Goal: Information Seeking & Learning: Learn about a topic

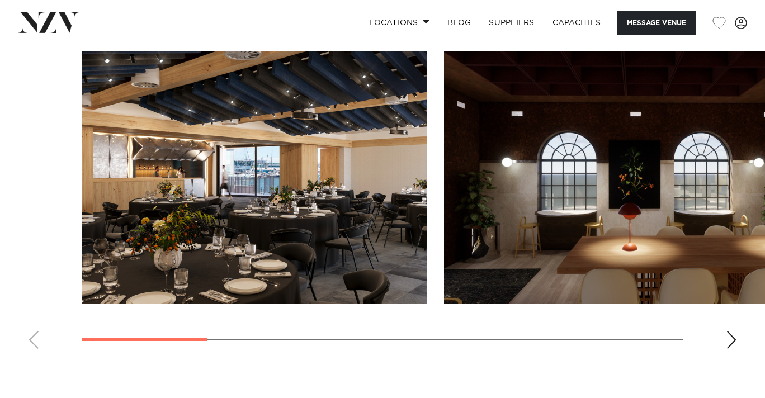
scroll to position [1012, 0]
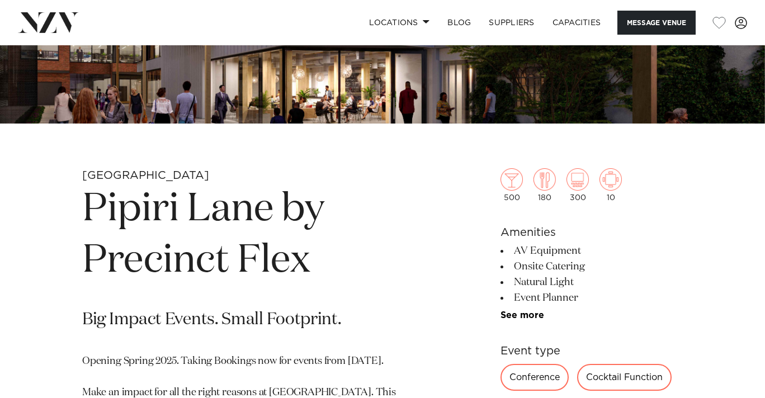
scroll to position [282, 0]
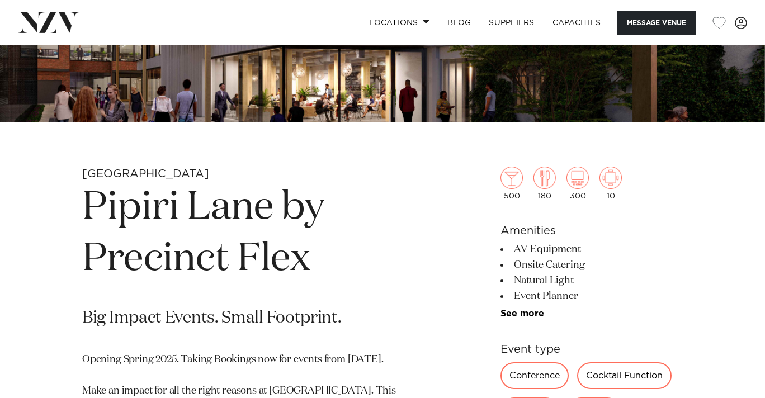
click at [402, 274] on h1 "Pipiri Lane by Precinct Flex" at bounding box center [251, 233] width 339 height 103
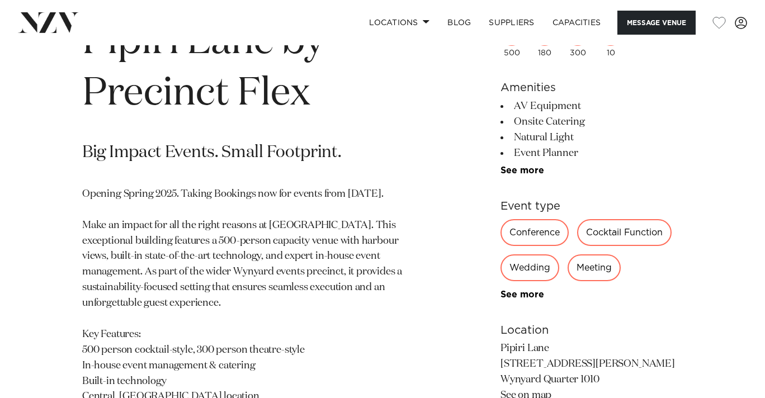
scroll to position [543, 0]
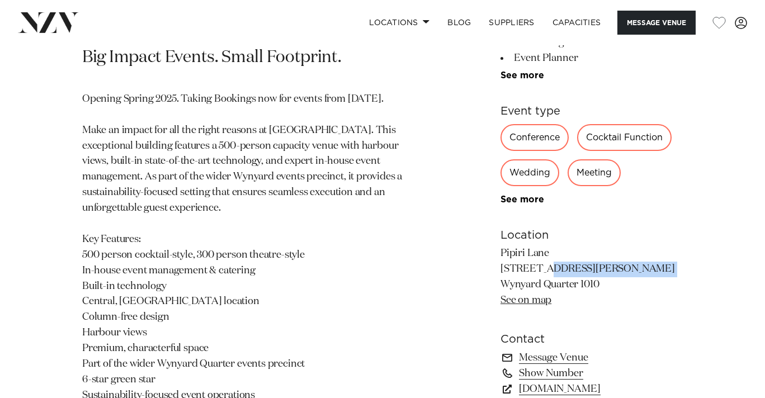
drag, startPoint x: 546, startPoint y: 271, endPoint x: 500, endPoint y: 271, distance: 45.9
click at [501, 271] on div "Auckland Pipiri Lane by Precinct Flex Big Impact Events. Small Footprint. Openi…" at bounding box center [383, 182] width 748 height 552
copy p "[STREET_ADDRESS][PERSON_NAME]"
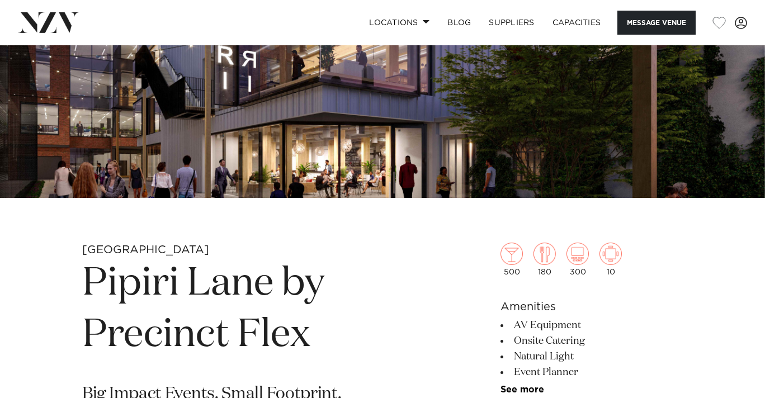
scroll to position [0, 0]
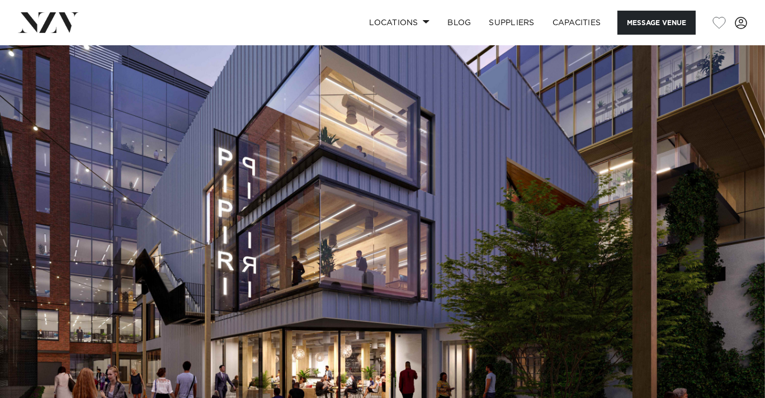
click at [590, 256] on img at bounding box center [382, 224] width 765 height 359
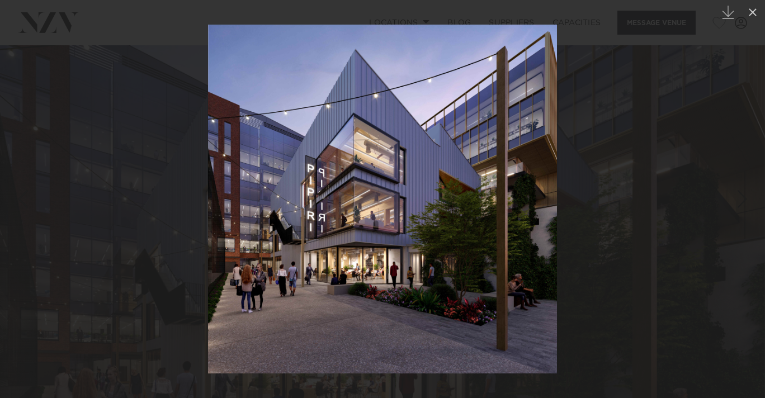
click at [565, 246] on div at bounding box center [382, 199] width 765 height 398
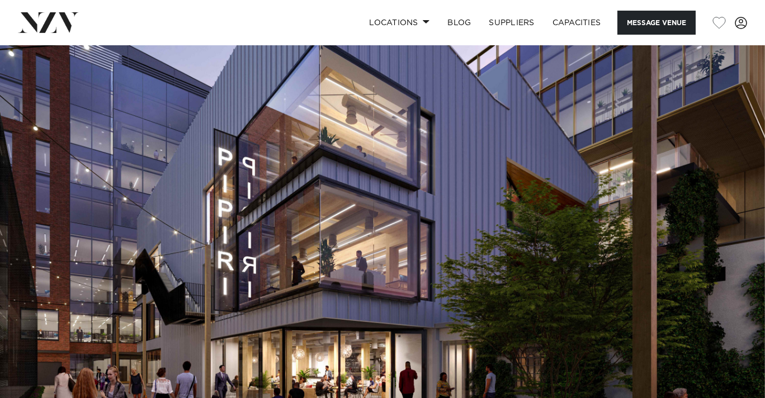
click at [598, 234] on img at bounding box center [382, 224] width 765 height 359
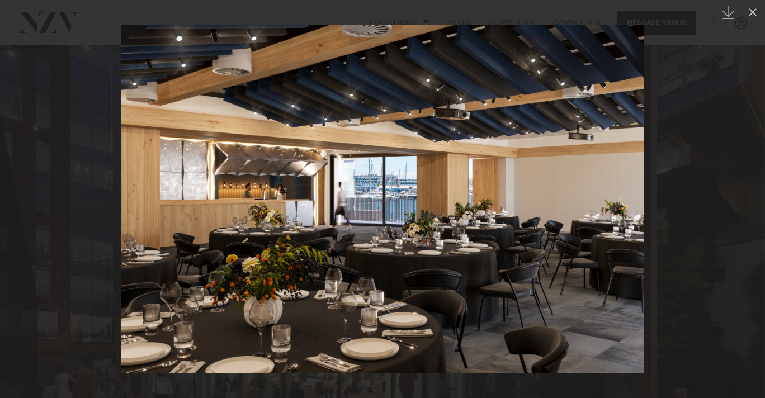
click at [598, 236] on img at bounding box center [383, 199] width 524 height 349
click at [671, 226] on div at bounding box center [382, 199] width 765 height 398
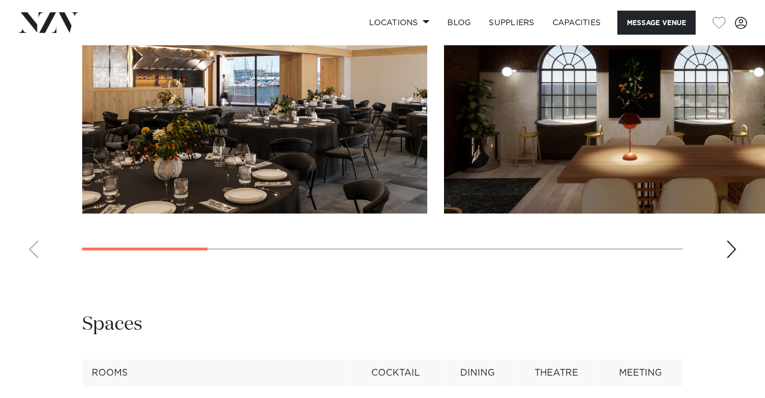
scroll to position [1101, 0]
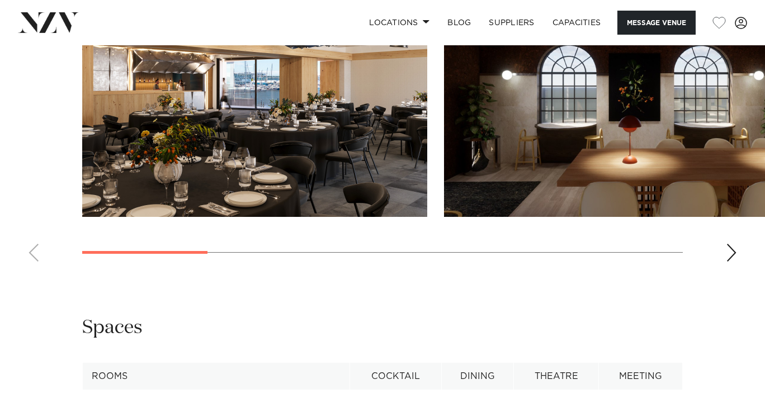
click at [734, 258] on div "Next slide" at bounding box center [731, 253] width 11 height 18
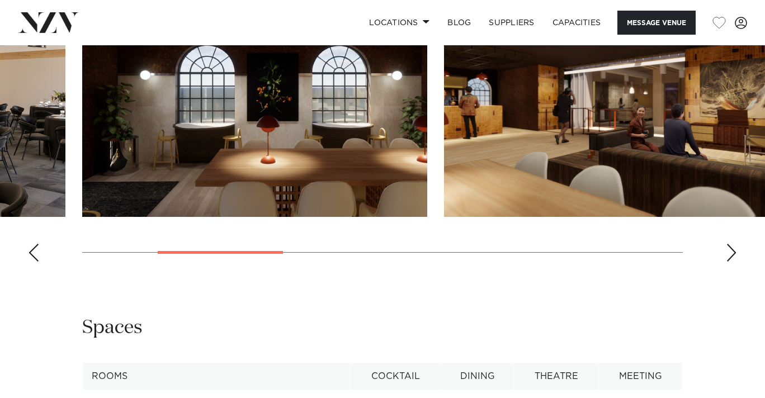
click at [734, 258] on div "Next slide" at bounding box center [731, 253] width 11 height 18
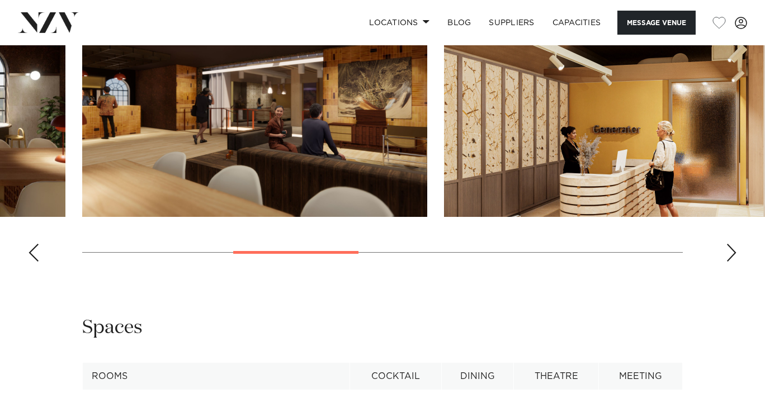
click at [734, 258] on div "Next slide" at bounding box center [731, 253] width 11 height 18
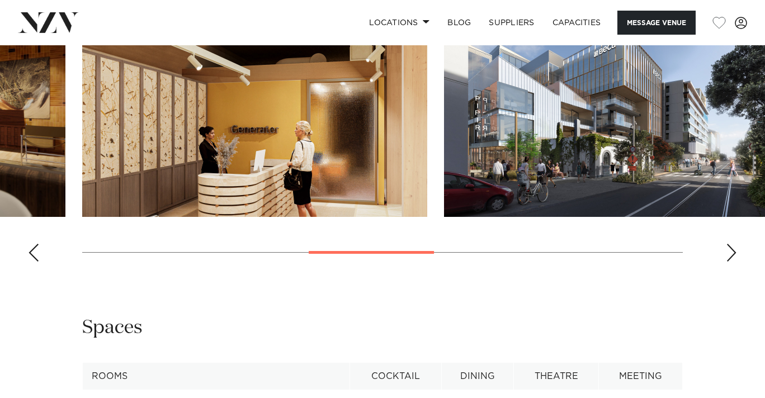
click at [734, 258] on div "Next slide" at bounding box center [731, 253] width 11 height 18
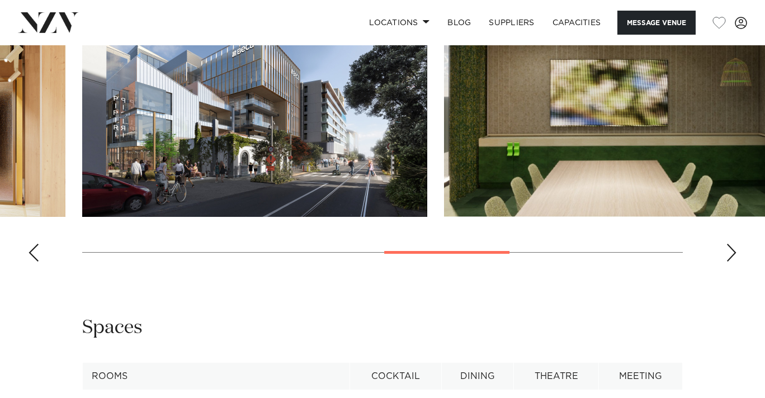
click at [734, 258] on div "Next slide" at bounding box center [731, 253] width 11 height 18
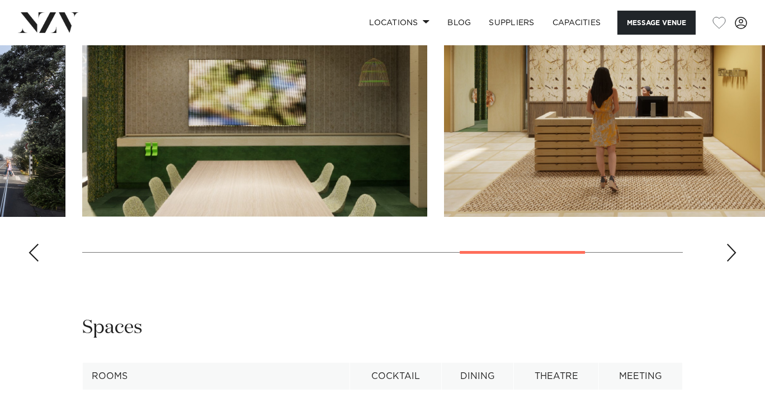
click at [734, 258] on div "Next slide" at bounding box center [731, 253] width 11 height 18
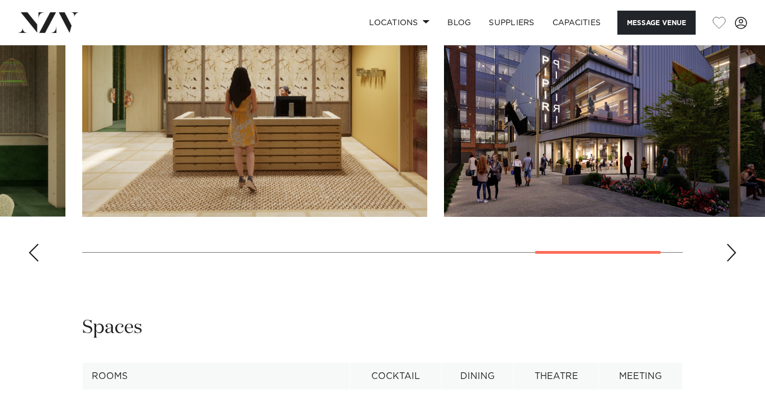
click at [734, 258] on div "Next slide" at bounding box center [731, 253] width 11 height 18
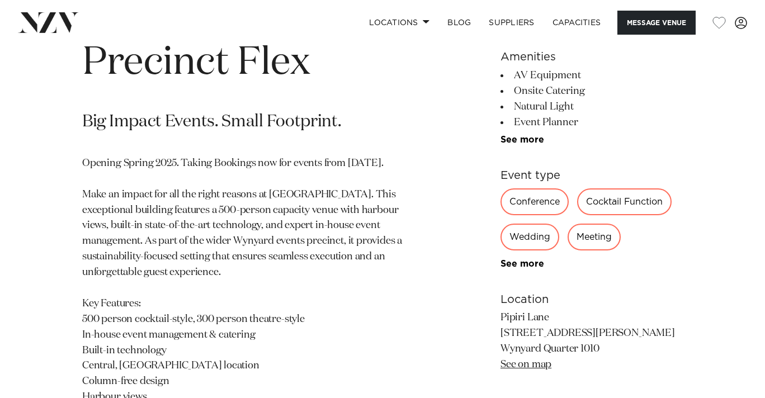
scroll to position [478, 0]
click at [553, 203] on div "Conference" at bounding box center [535, 202] width 68 height 27
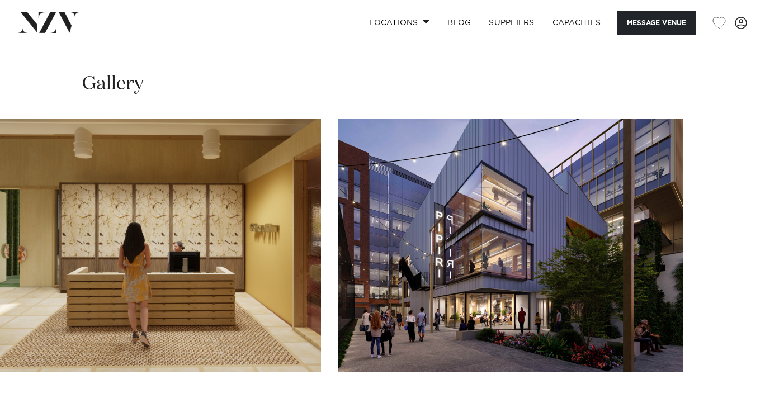
scroll to position [947, 0]
